Goal: Task Accomplishment & Management: Complete application form

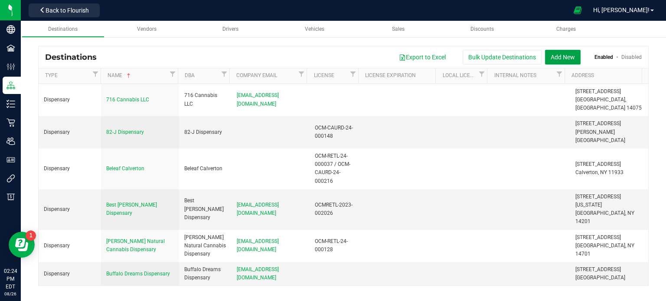
click at [569, 63] on button "Add New" at bounding box center [563, 57] width 36 height 15
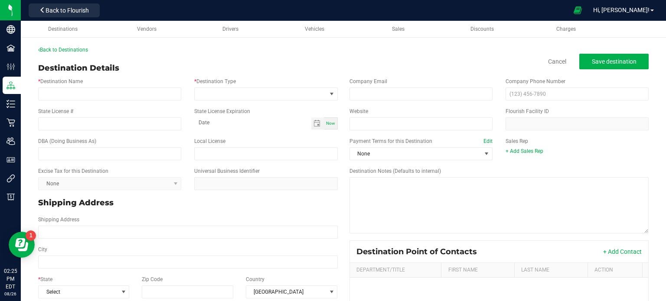
click at [569, 63] on div "Cancel Save destination" at bounding box center [592, 62] width 114 height 16
click at [505, 139] on label "Sales Rep" at bounding box center [516, 141] width 23 height 8
click at [109, 95] on input "* Destination Name" at bounding box center [109, 94] width 143 height 13
paste input "[PERSON_NAME] Pharmaceuticals, Inc. (dba RISE) [STREET_ADDRESS][PERSON_NAME] [D…"
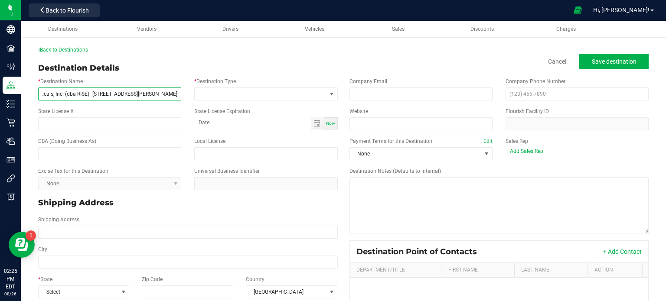
scroll to position [0, 47]
type input "[PERSON_NAME] Pharmaceuticals, Inc. (dba RISE) [STREET_ADDRESS][PERSON_NAME]"
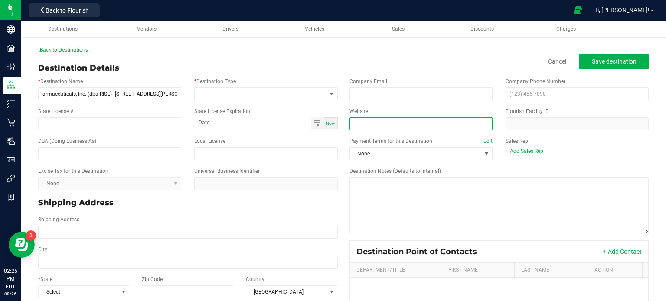
scroll to position [0, 0]
click at [395, 129] on input "Website" at bounding box center [420, 123] width 143 height 13
paste input "[DOMAIN_NAME][URL]"
type input "[DOMAIN_NAME][URL]"
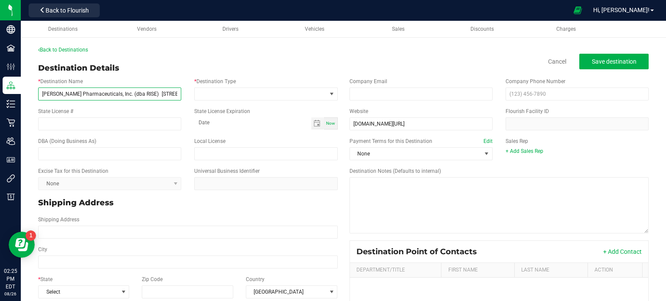
click at [136, 96] on input "[PERSON_NAME] Pharmaceuticals, Inc. (dba RISE) [STREET_ADDRESS][PERSON_NAME]" at bounding box center [109, 94] width 143 height 13
click at [123, 95] on input "[PERSON_NAME] Pharmaceuticals, Inc. (dba RISE) [STREET_ADDRESS][PERSON_NAME]" at bounding box center [109, 94] width 143 height 13
click at [123, 95] on input "[PERSON_NAME] Pharmaceuticals, Inc. RISE) [STREET_ADDRESS][PERSON_NAME]" at bounding box center [109, 94] width 143 height 13
click at [117, 91] on input "[PERSON_NAME] Pharmaceuticals, Inc. RISE [STREET_ADDRESS][PERSON_NAME]" at bounding box center [109, 94] width 143 height 13
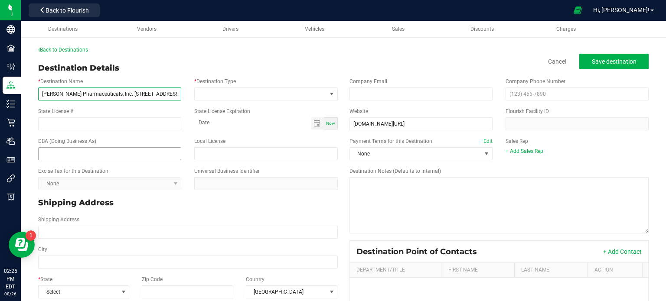
type input "[PERSON_NAME] Pharmaceuticals, Inc. [STREET_ADDRESS][PERSON_NAME]"
click at [115, 158] on input "text" at bounding box center [109, 153] width 143 height 13
paste input "RISE"
type input "RISE"
click at [168, 97] on input "[PERSON_NAME] Pharmaceuticals, Inc. [STREET_ADDRESS][PERSON_NAME]" at bounding box center [109, 94] width 143 height 13
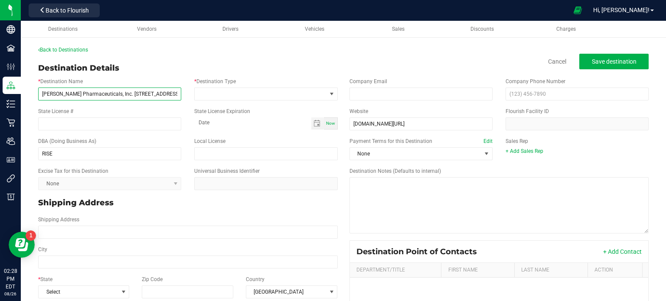
click at [168, 97] on input "[PERSON_NAME] Pharmaceuticals, Inc. [STREET_ADDRESS][PERSON_NAME]" at bounding box center [109, 94] width 143 height 13
type input "[PERSON_NAME] Pharmaceuticals, Inc. [STREET_ADDRESS][PERSON_NAME]"
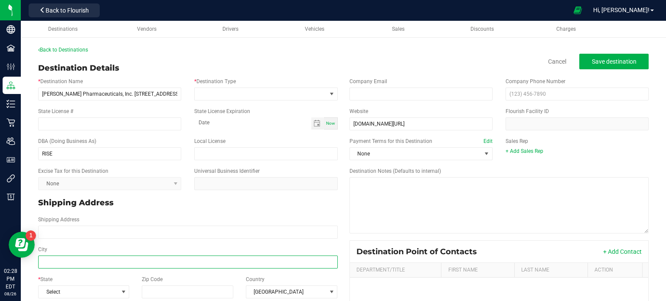
click at [56, 263] on input "City" at bounding box center [187, 262] width 299 height 13
paste input "[GEOGRAPHIC_DATA]"
type input "[GEOGRAPHIC_DATA]"
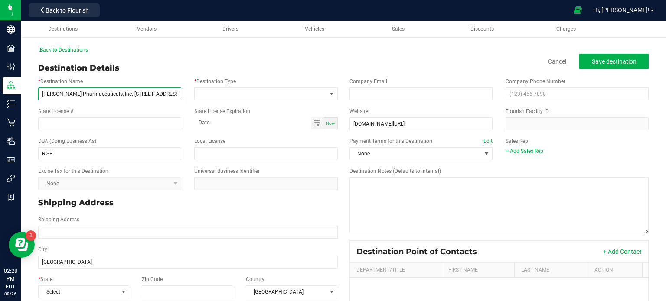
type input "[GEOGRAPHIC_DATA]"
click at [167, 90] on input "[PERSON_NAME] Pharmaceuticals, Inc. [STREET_ADDRESS][PERSON_NAME]" at bounding box center [109, 94] width 143 height 13
type input "[PERSON_NAME] Pharmaceuticals, Inc. [STREET_ADDRESS][PERSON_NAME]"
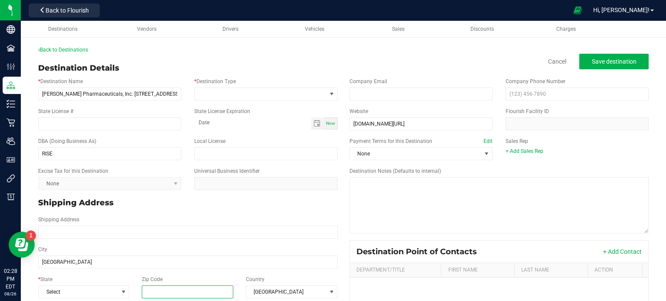
click at [167, 289] on input "Zip Code" at bounding box center [188, 292] width 92 height 13
paste input "14623"
type input "14623"
click at [88, 289] on span "Select" at bounding box center [78, 292] width 79 height 12
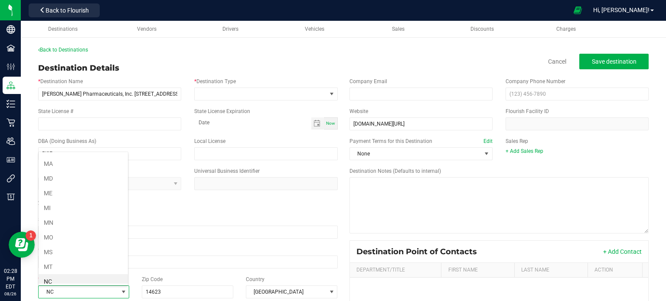
scroll to position [380, 0]
click at [81, 278] on li "NY" at bounding box center [83, 282] width 89 height 15
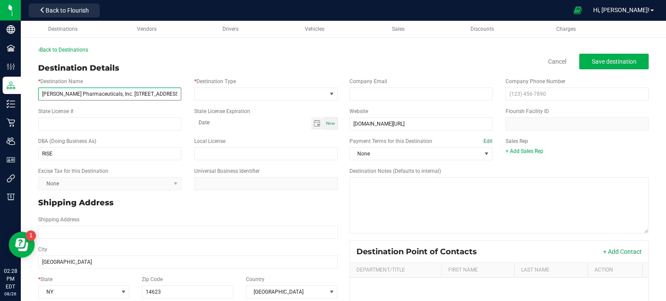
drag, startPoint x: 153, startPoint y: 96, endPoint x: 112, endPoint y: 95, distance: 41.6
click at [112, 95] on input "[PERSON_NAME] Pharmaceuticals, Inc. [STREET_ADDRESS][PERSON_NAME]" at bounding box center [109, 94] width 143 height 13
type input "[PERSON_NAME] Pharmaceuticals, Inc."
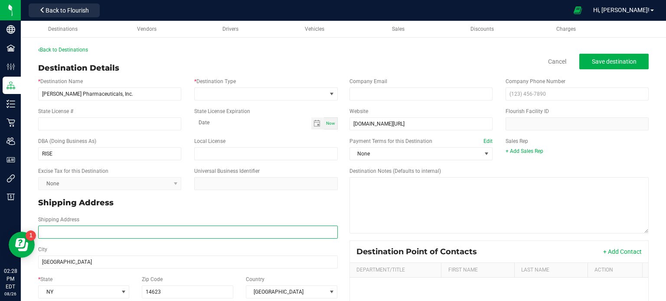
click at [120, 230] on input "Shipping Address" at bounding box center [187, 232] width 299 height 13
paste input "[STREET_ADDRESS][PERSON_NAME]"
type input "[STREET_ADDRESS][PERSON_NAME]"
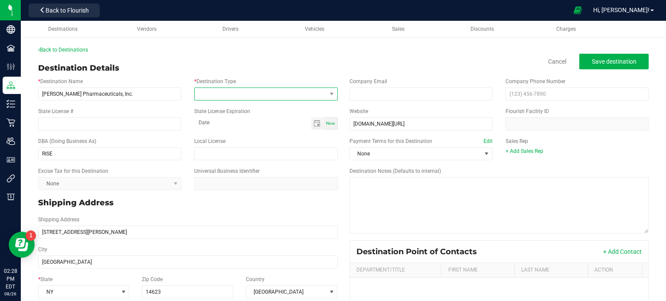
type input "[STREET_ADDRESS][PERSON_NAME]"
click at [310, 95] on span at bounding box center [260, 94] width 131 height 12
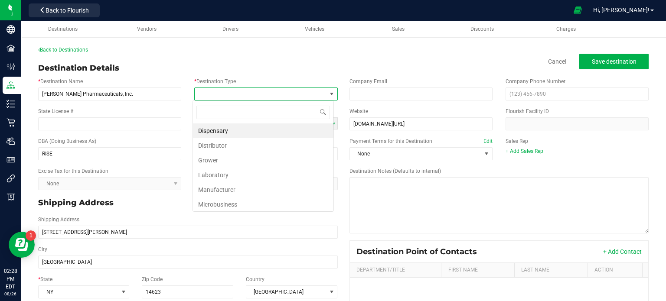
scroll to position [13, 141]
click at [309, 131] on li "Dispensary" at bounding box center [263, 131] width 140 height 15
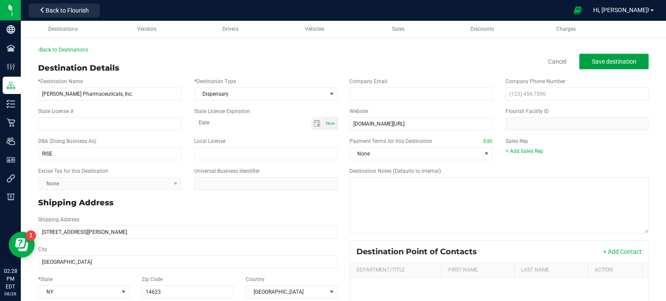
click at [582, 67] on button "Save destination" at bounding box center [613, 62] width 69 height 16
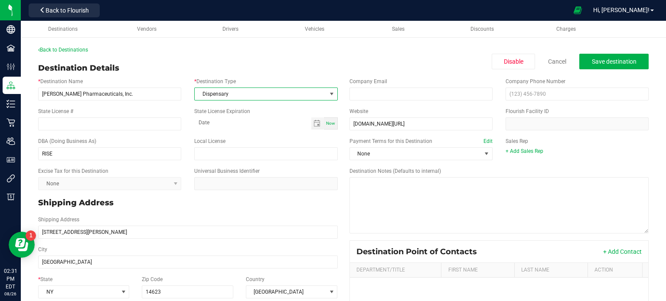
click at [295, 93] on span "Dispensary" at bounding box center [260, 94] width 131 height 12
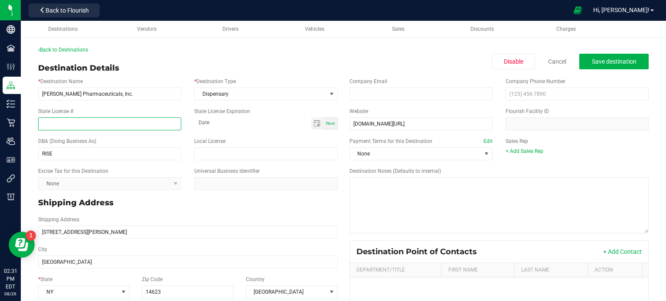
click at [124, 121] on input "State License #" at bounding box center [109, 123] width 143 height 13
paste input "OCM-XROD-23-000003"
type input "OCM-XROD-23-000003"
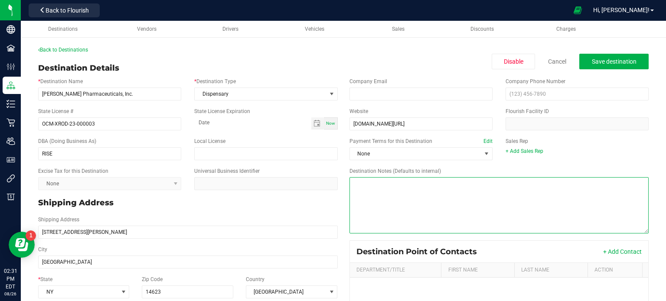
click at [386, 210] on textarea "Destination Notes (Defaults to internal)" at bounding box center [498, 205] width 299 height 56
paste textarea "MED: MM0704D"
click at [351, 185] on textarea "Destination Notes (Defaults to internal)" at bounding box center [498, 205] width 299 height 56
paste textarea "RISE Dispensary [PERSON_NAME] Licenses ADULT USE: OCM-XROD-23-000003"
type textarea "RISE Dispensary [PERSON_NAME] Licenses ADULT USE: OCM-XROD-23-000003 MED: MM070…"
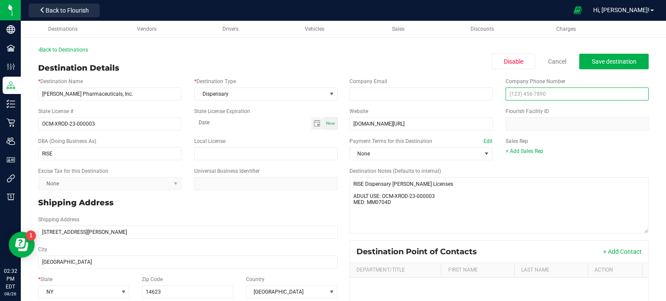
click at [510, 95] on input "text" at bounding box center [576, 94] width 143 height 13
paste input "[PHONE_NUMBER]"
type input "[PHONE_NUMBER]"
click at [607, 65] on span "Save destination" at bounding box center [614, 61] width 45 height 7
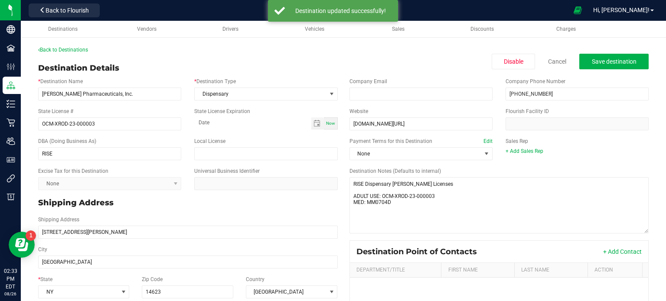
click at [69, 54] on div "Back to Destinations Destination Details Disable Cancel Save destination * Dest…" at bounding box center [343, 229] width 610 height 366
click at [72, 52] on link "Back to Destinations" at bounding box center [63, 50] width 50 height 6
